Goal: Navigation & Orientation: Find specific page/section

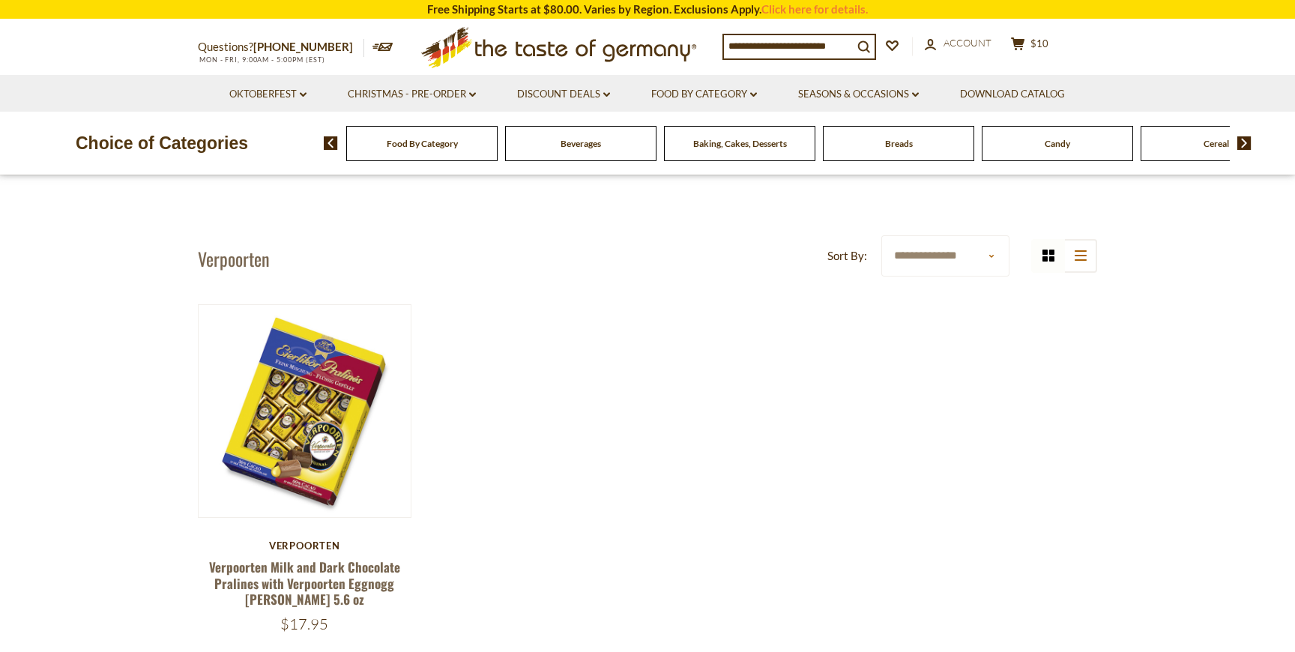
click at [1248, 143] on img at bounding box center [1244, 142] width 14 height 13
click at [1240, 142] on img at bounding box center [1244, 142] width 14 height 13
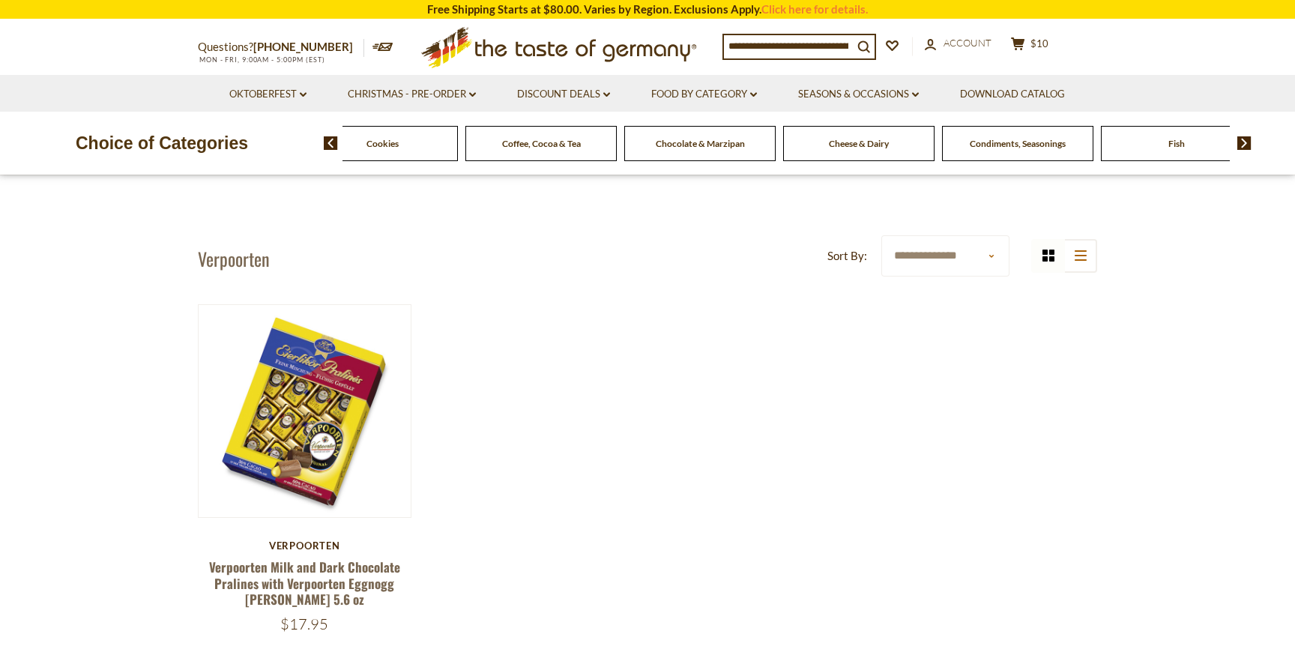
click at [1240, 142] on img at bounding box center [1244, 142] width 14 height 13
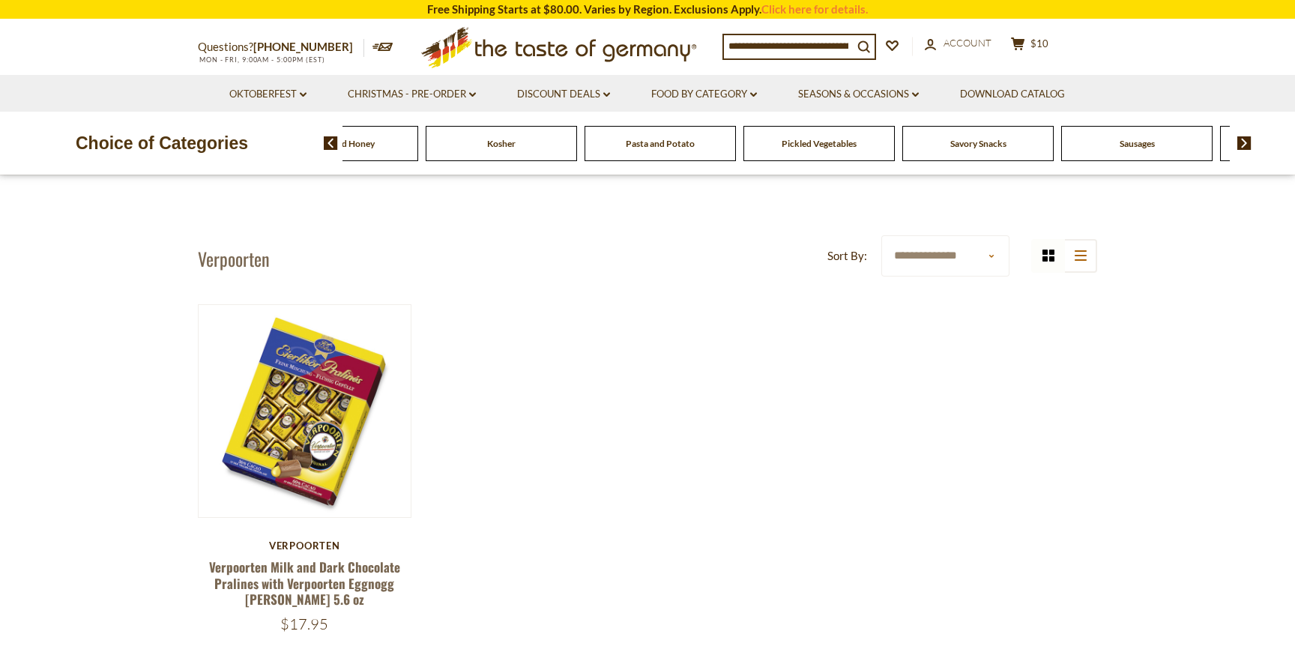
click at [1240, 142] on img at bounding box center [1244, 142] width 14 height 13
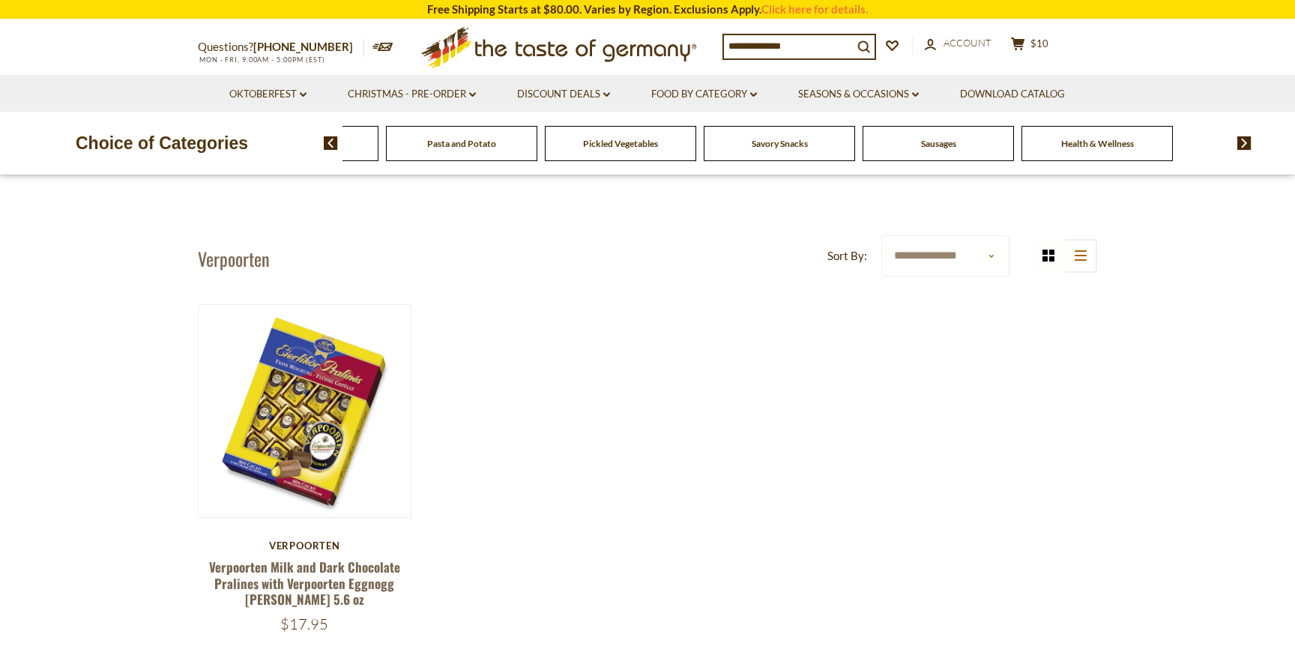
click at [1087, 145] on span "Health & Wellness" at bounding box center [1097, 143] width 73 height 11
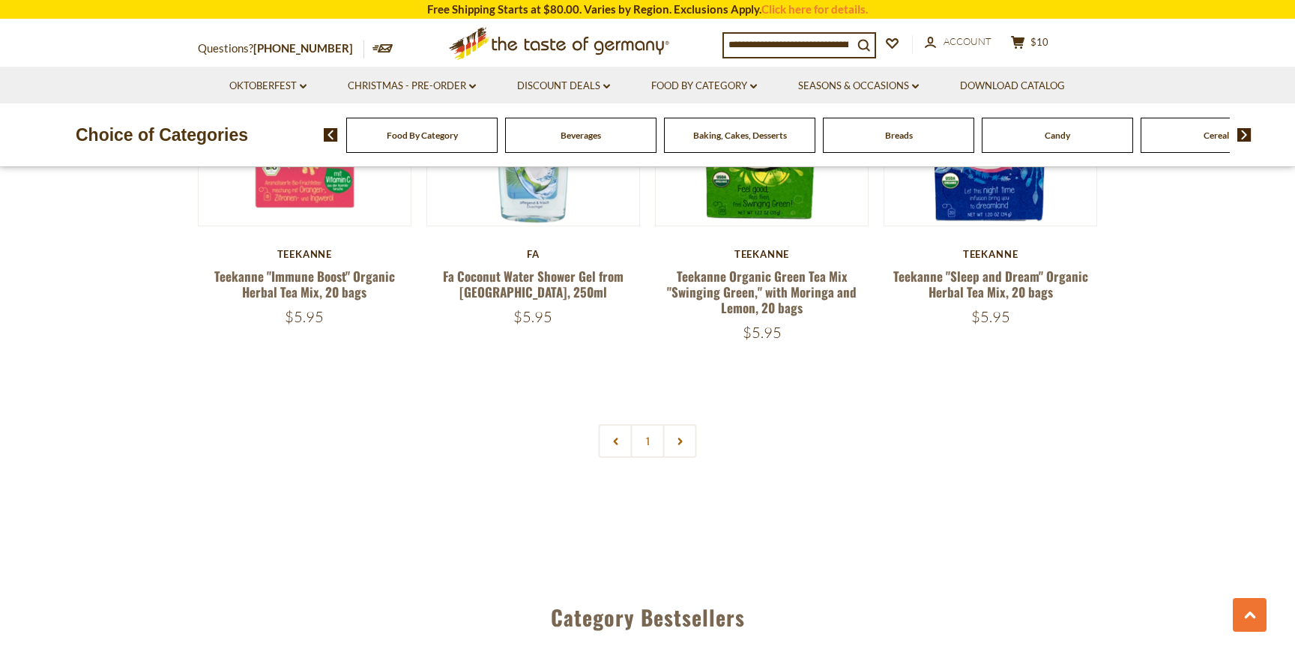
scroll to position [3630, 0]
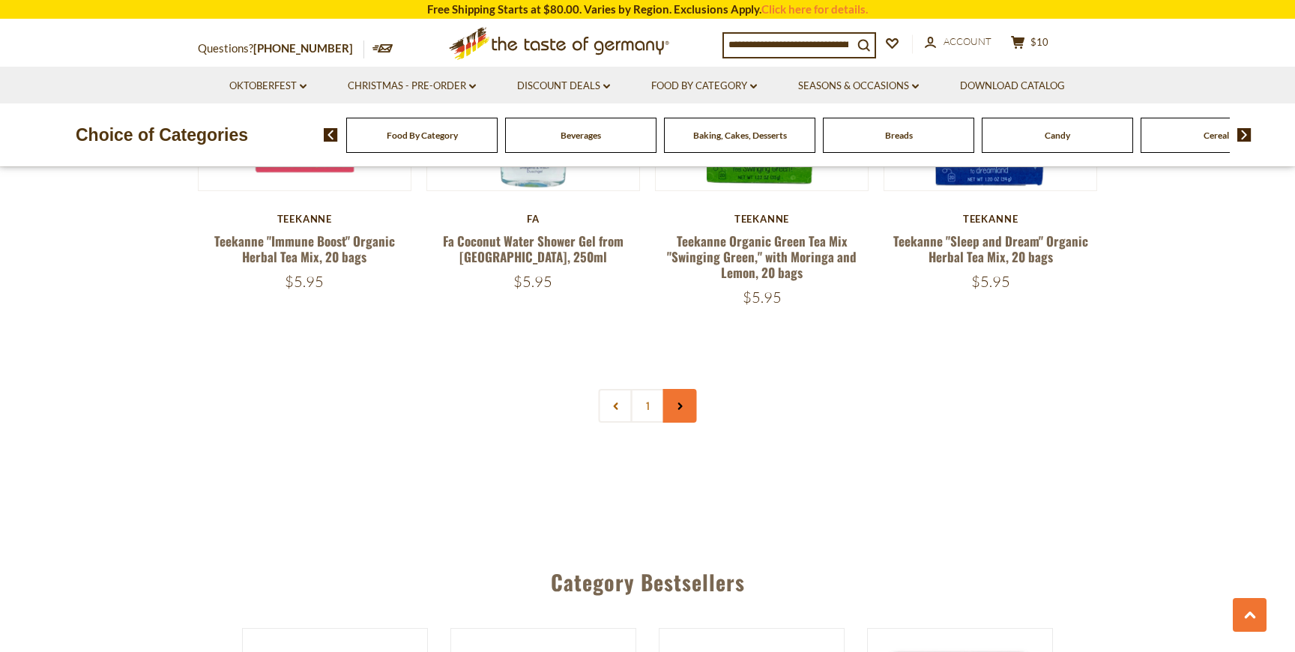
click at [677, 402] on icon at bounding box center [679, 405] width 9 height 7
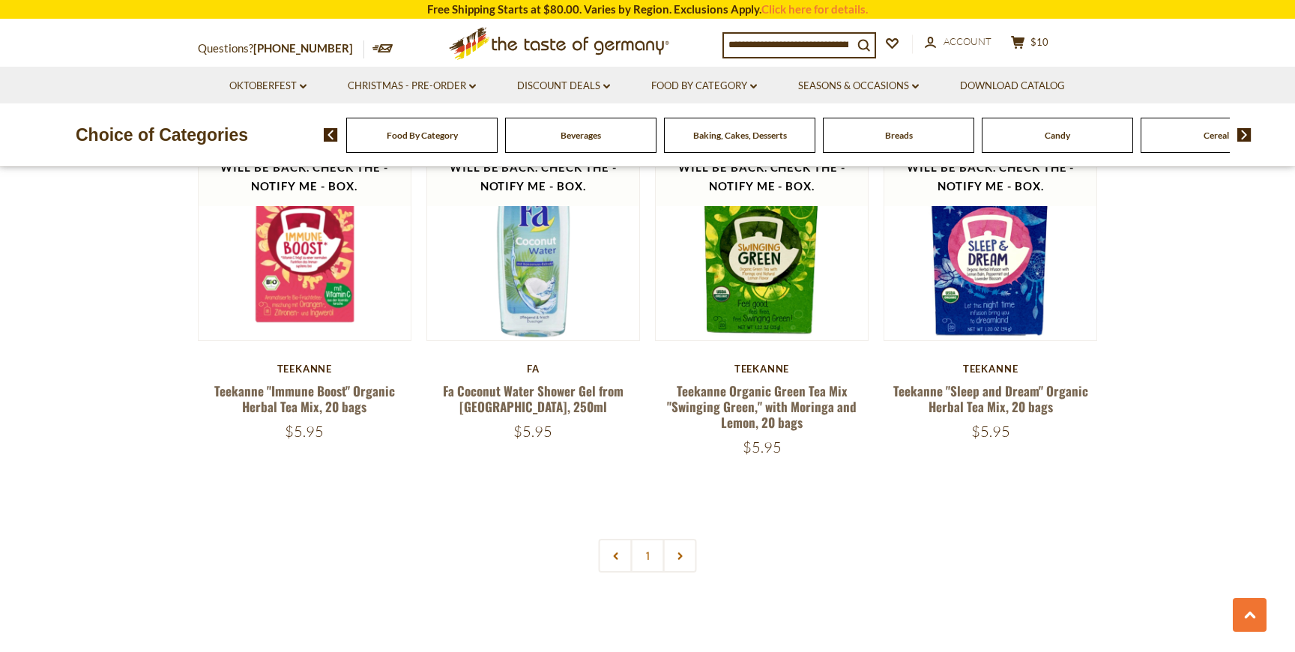
scroll to position [3511, 0]
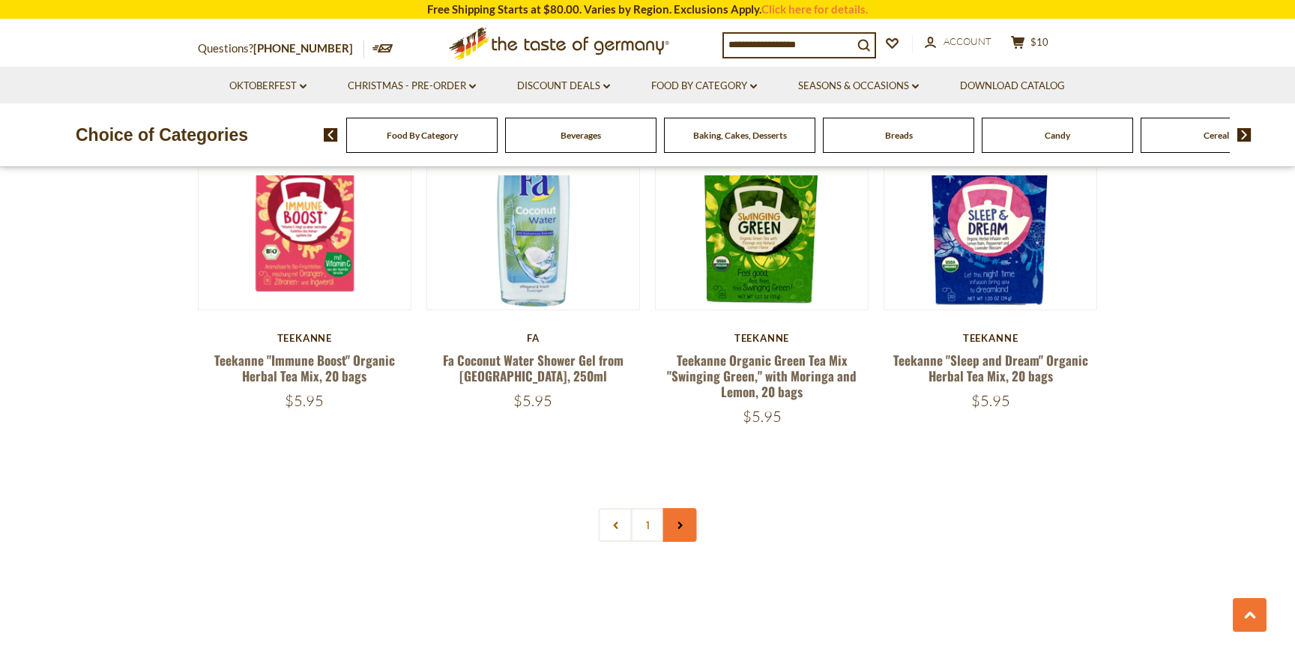
click at [677, 522] on icon at bounding box center [679, 525] width 9 height 7
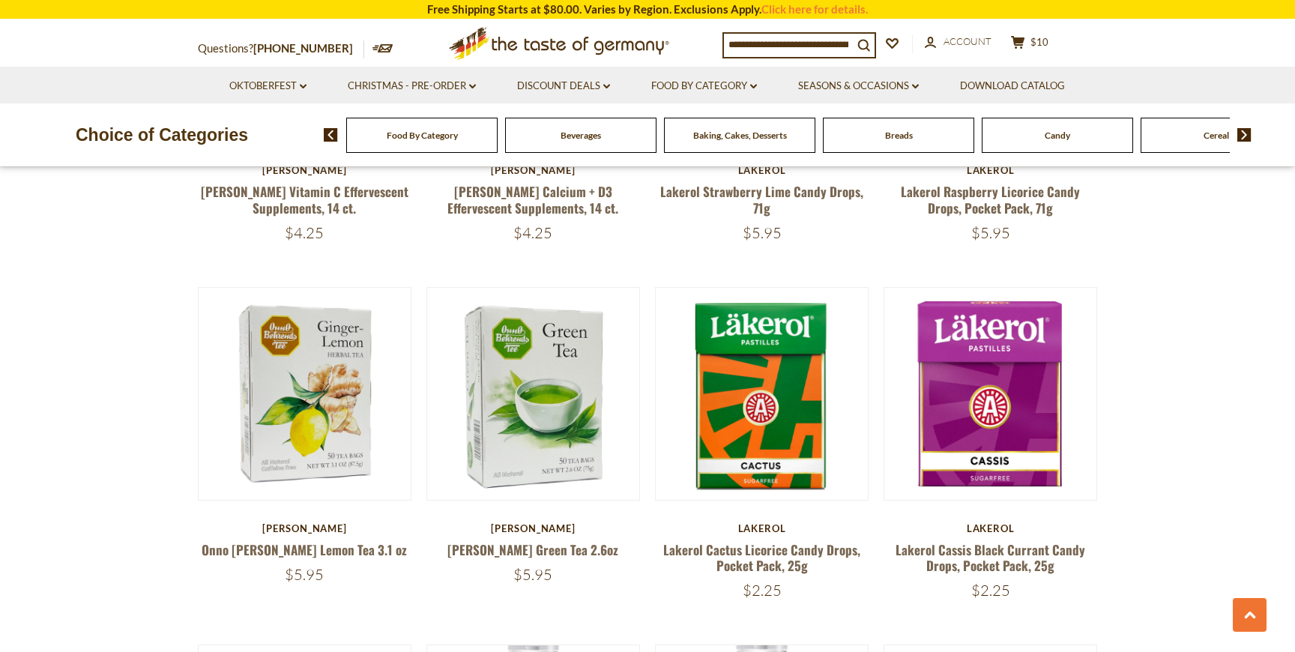
scroll to position [737, 0]
